Goal: Task Accomplishment & Management: Manage account settings

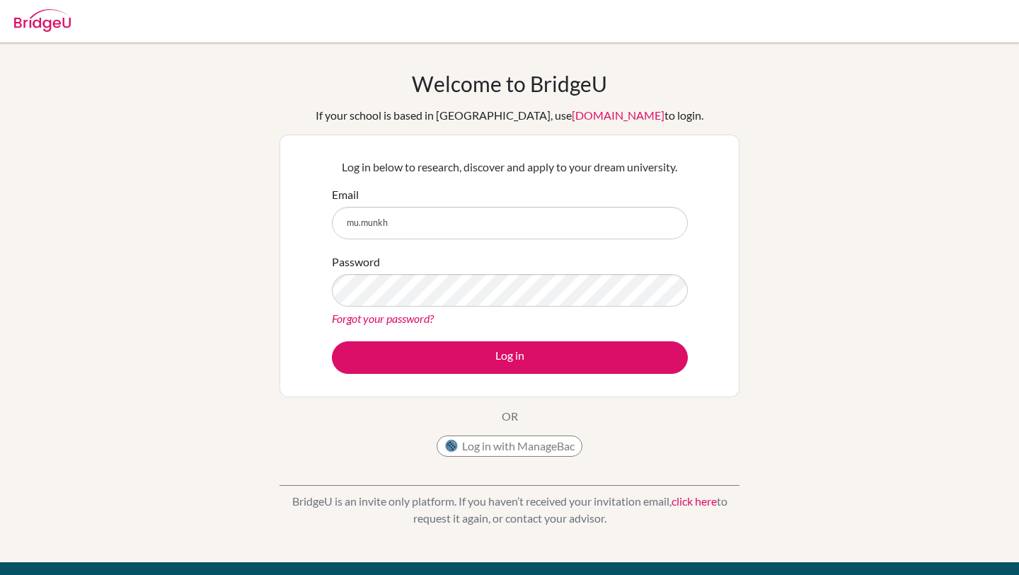
type input "[EMAIL_ADDRESS][DOMAIN_NAME]"
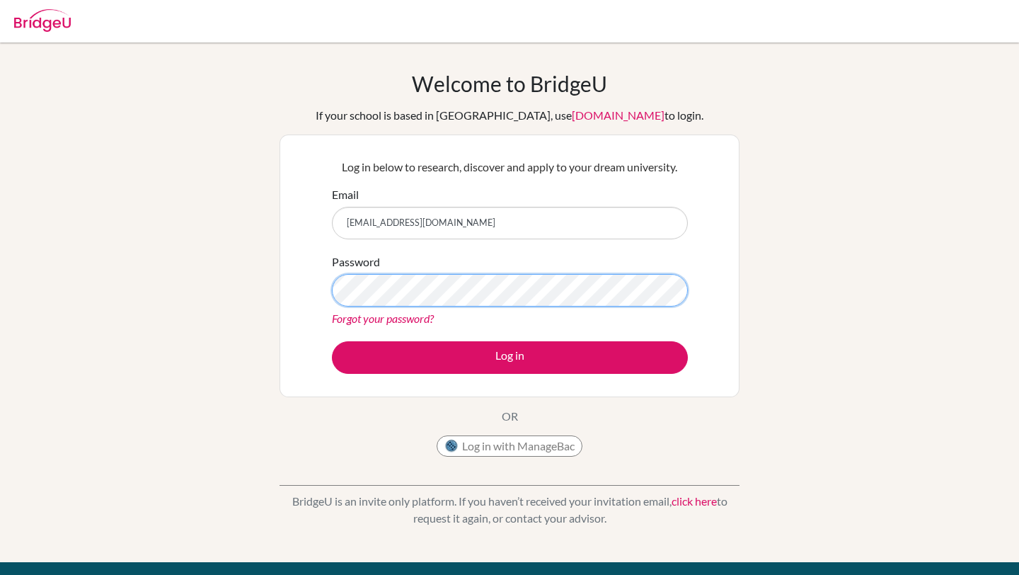
click at [332, 341] on button "Log in" at bounding box center [510, 357] width 356 height 33
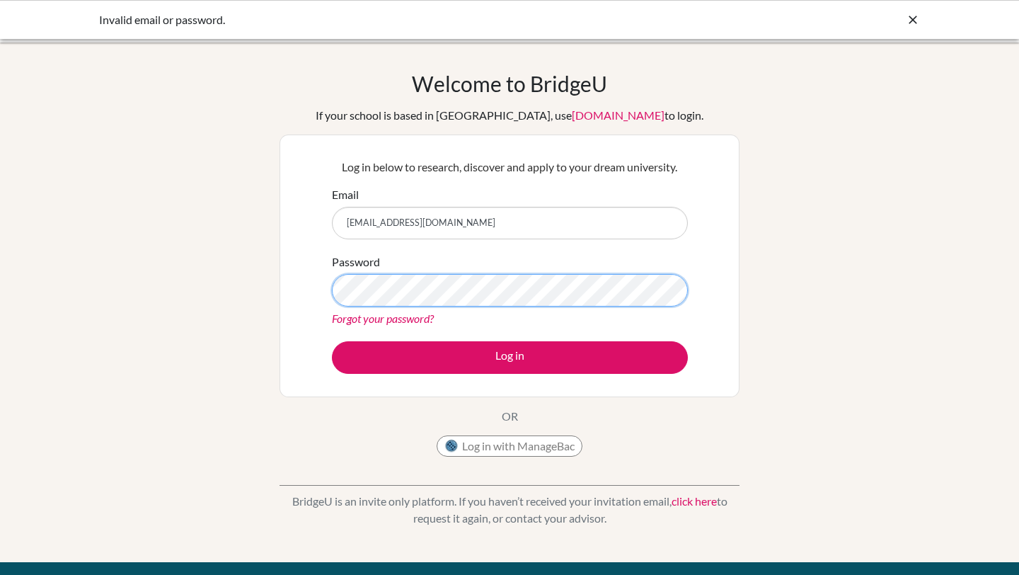
click at [332, 341] on button "Log in" at bounding box center [510, 357] width 356 height 33
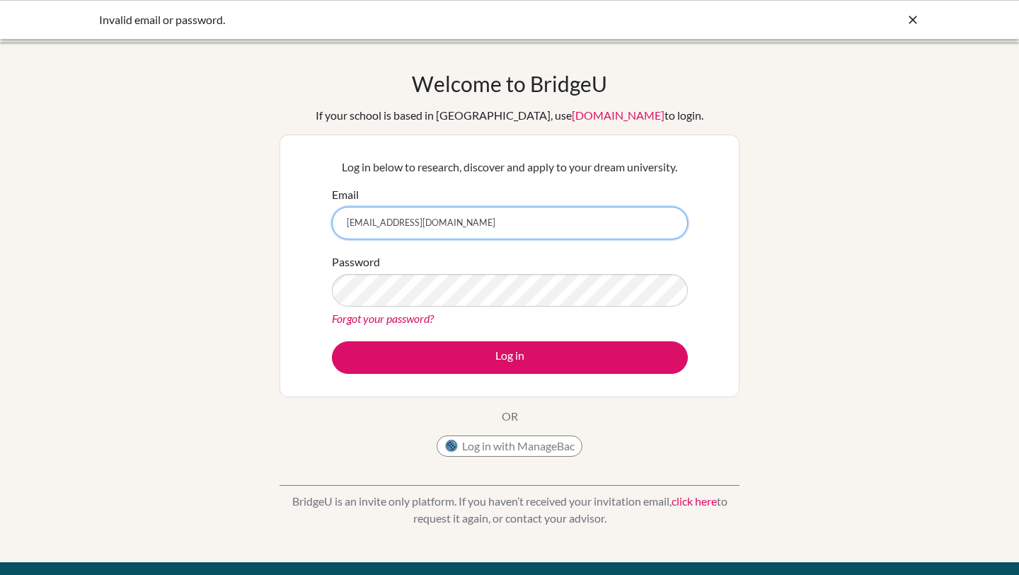
type input "[EMAIL_ADDRESS][DOMAIN_NAME]"
drag, startPoint x: 479, startPoint y: 227, endPoint x: 230, endPoint y: 227, distance: 249.1
click at [230, 227] on div "Welcome to [GEOGRAPHIC_DATA] If your school is based in [GEOGRAPHIC_DATA], use …" at bounding box center [509, 302] width 1019 height 463
type input "[EMAIL_ADDRESS][DOMAIN_NAME]"
click at [332, 341] on button "Log in" at bounding box center [510, 357] width 356 height 33
